Goal: Find specific page/section: Find specific page/section

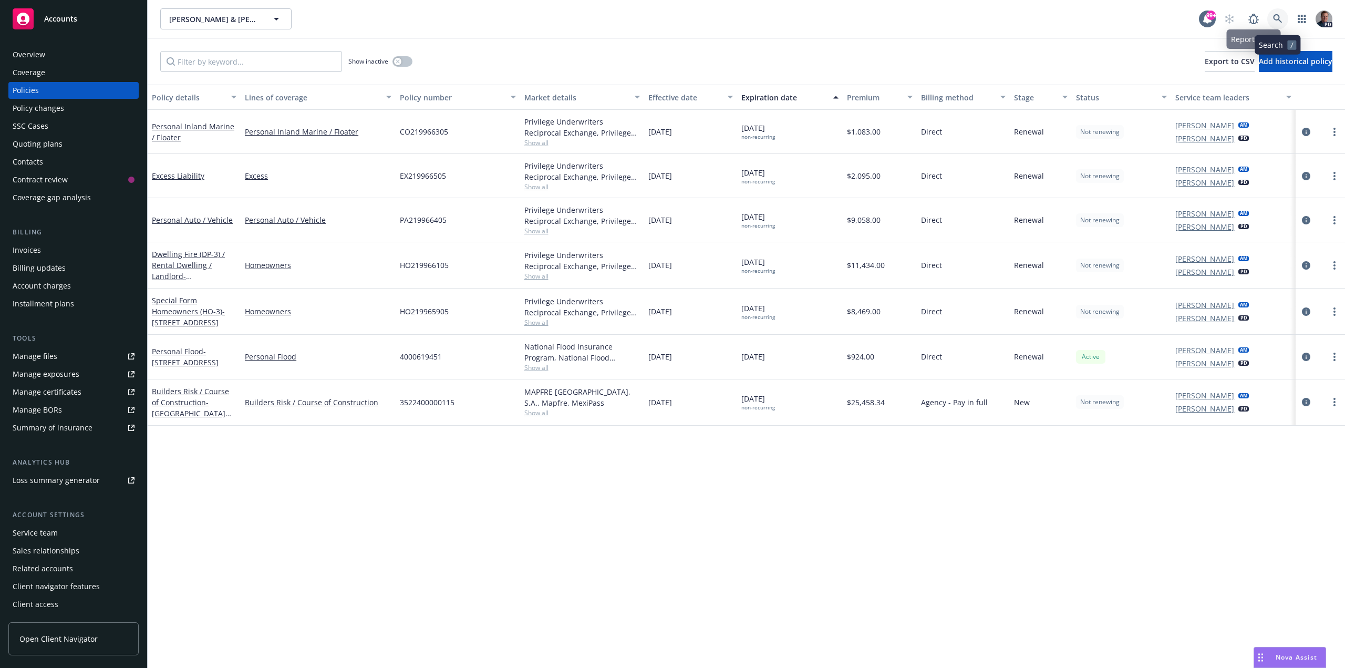
click at [1275, 17] on icon at bounding box center [1277, 18] width 9 height 9
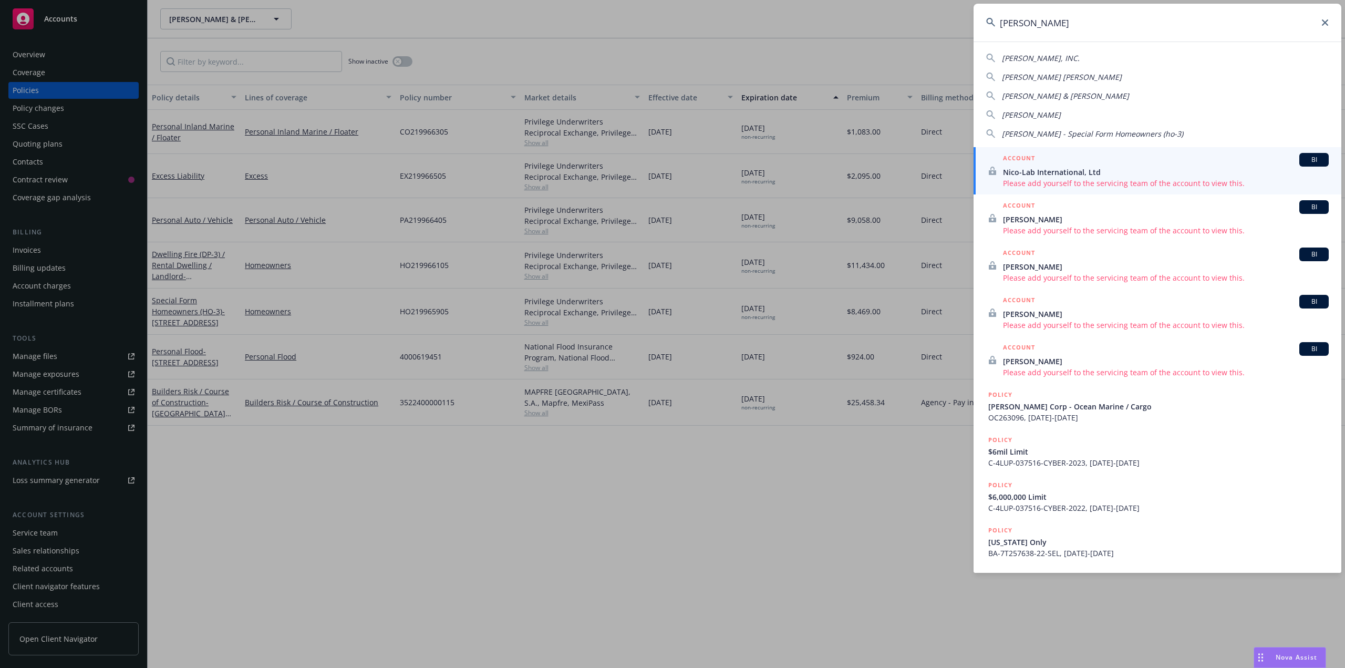
click at [1065, 56] on span "[PERSON_NAME], INC." at bounding box center [1041, 58] width 78 height 10
type input "[PERSON_NAME], INC."
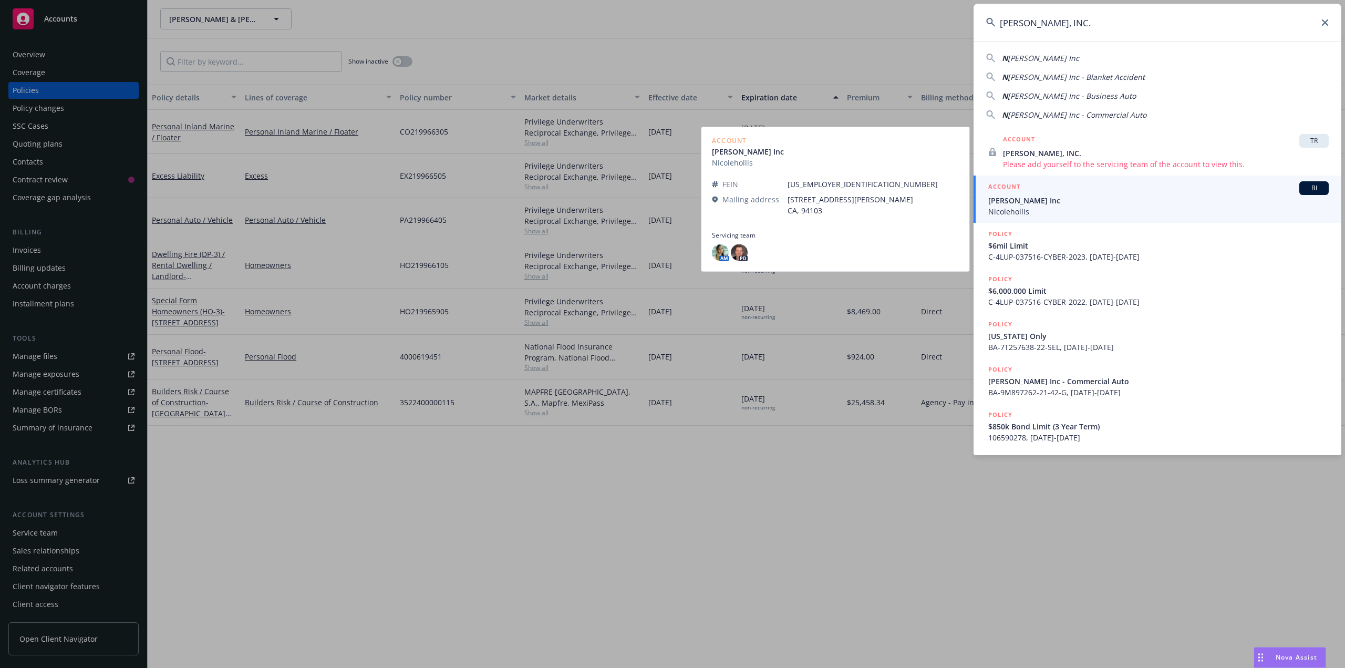
click at [1077, 197] on span "[PERSON_NAME] Inc" at bounding box center [1158, 200] width 340 height 11
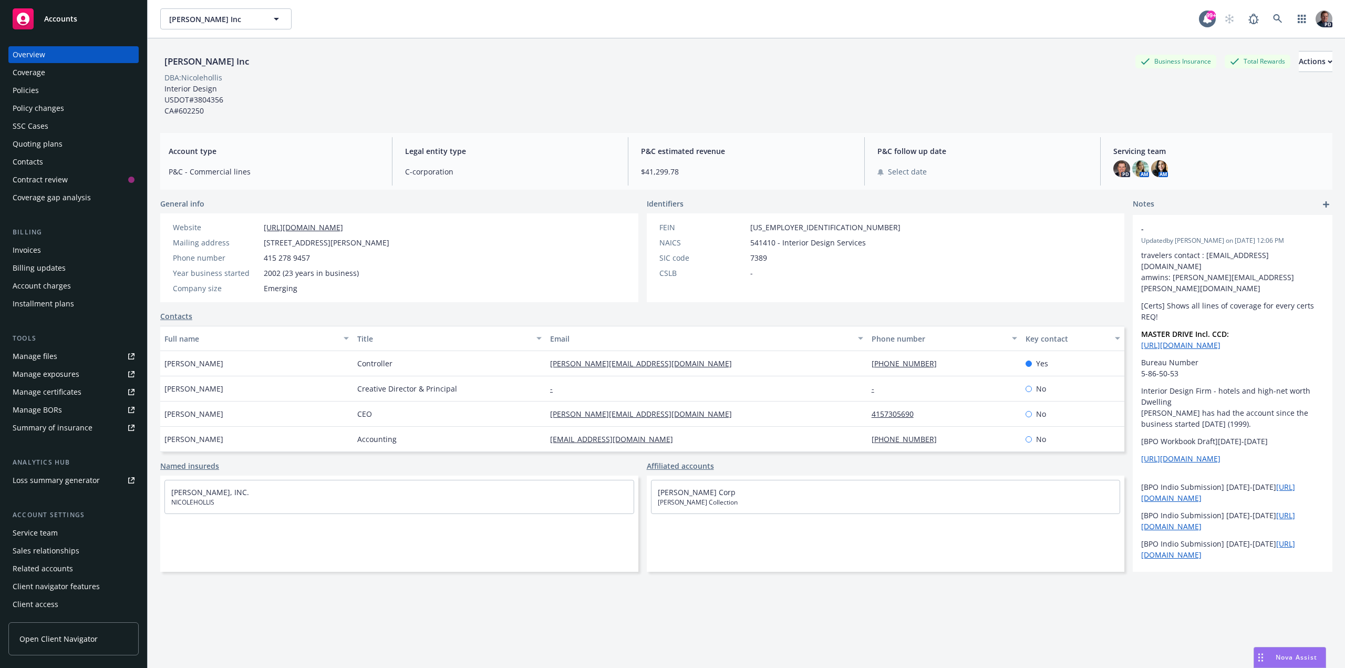
click at [36, 89] on div "Policies" at bounding box center [26, 90] width 26 height 17
